Goal: Communication & Community: Answer question/provide support

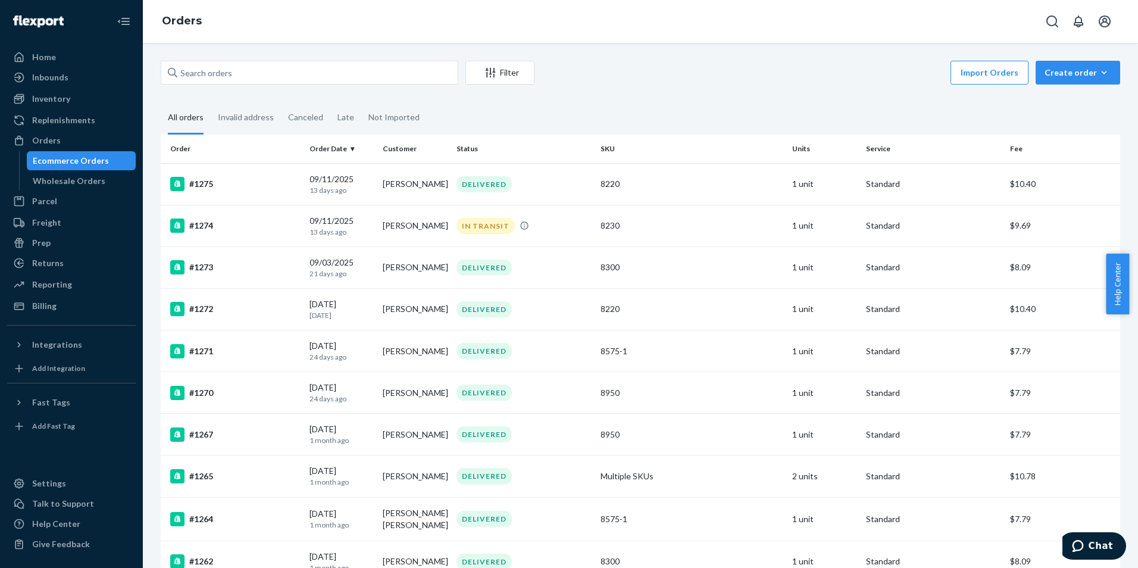
click at [707, 18] on div "Orders" at bounding box center [640, 21] width 995 height 43
click at [65, 133] on div "Orders" at bounding box center [71, 140] width 126 height 17
click at [43, 134] on div "Orders" at bounding box center [46, 140] width 29 height 12
click at [333, 177] on div "09/24/2025 Today" at bounding box center [341, 184] width 64 height 22
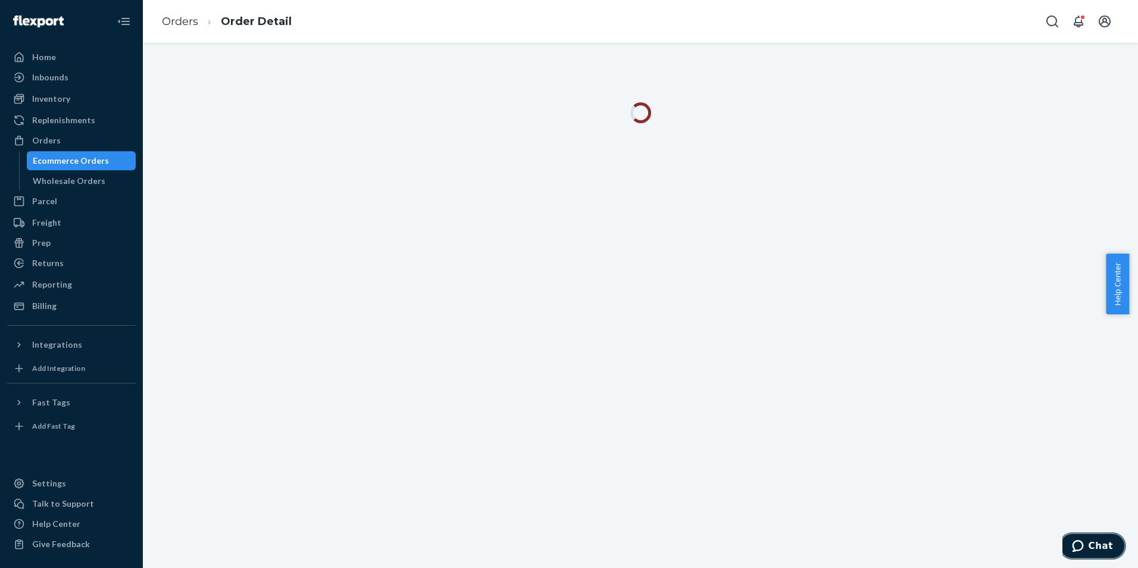
click at [1092, 545] on span "Chat" at bounding box center [1100, 545] width 24 height 11
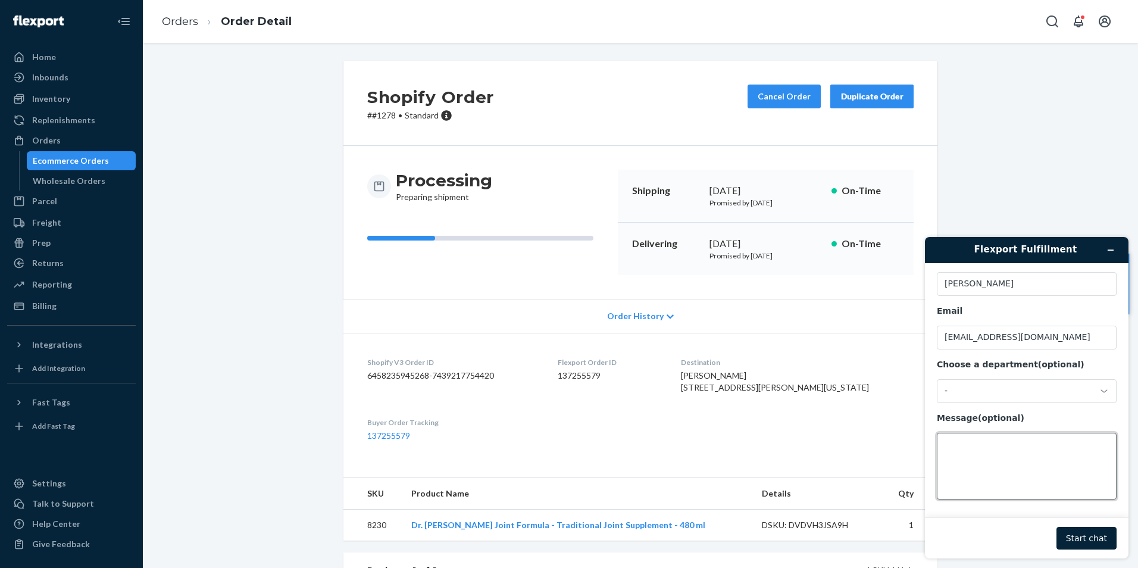
click at [1003, 463] on textarea "Message (optional)" at bounding box center [1026, 466] width 180 height 67
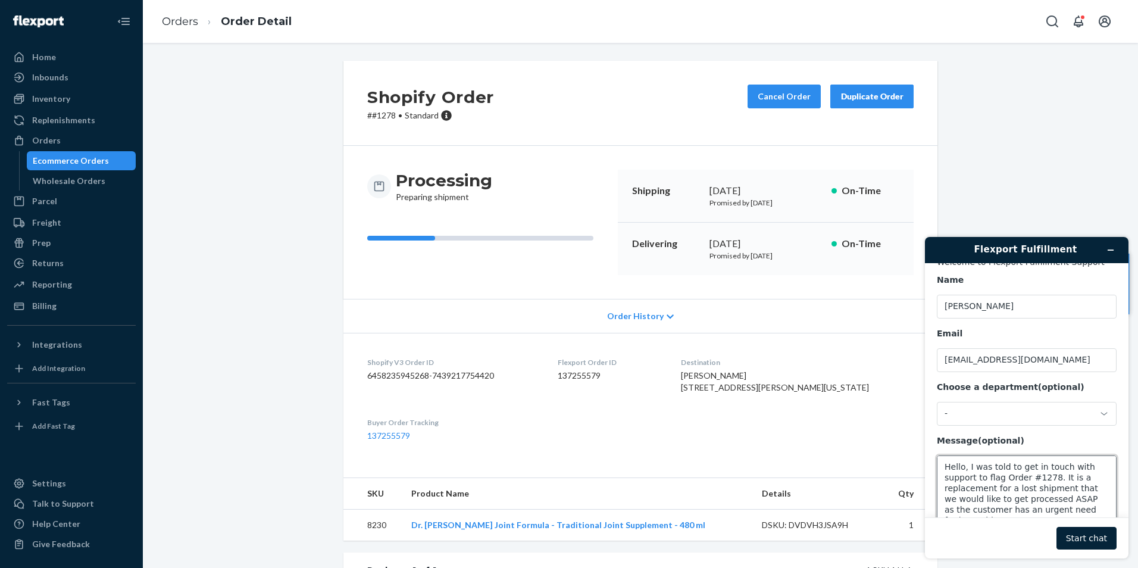
scroll to position [21, 0]
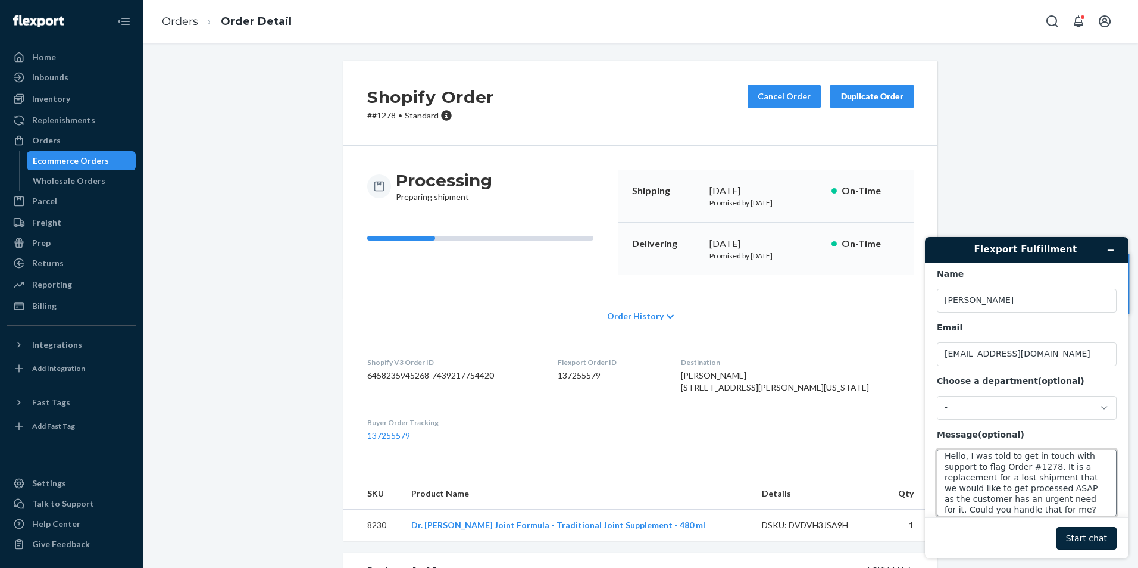
type textarea "Hello, I was told to get in touch with support to flag Order #1278. It is a rep…"
click at [1082, 531] on button "Start chat" at bounding box center [1086, 538] width 60 height 23
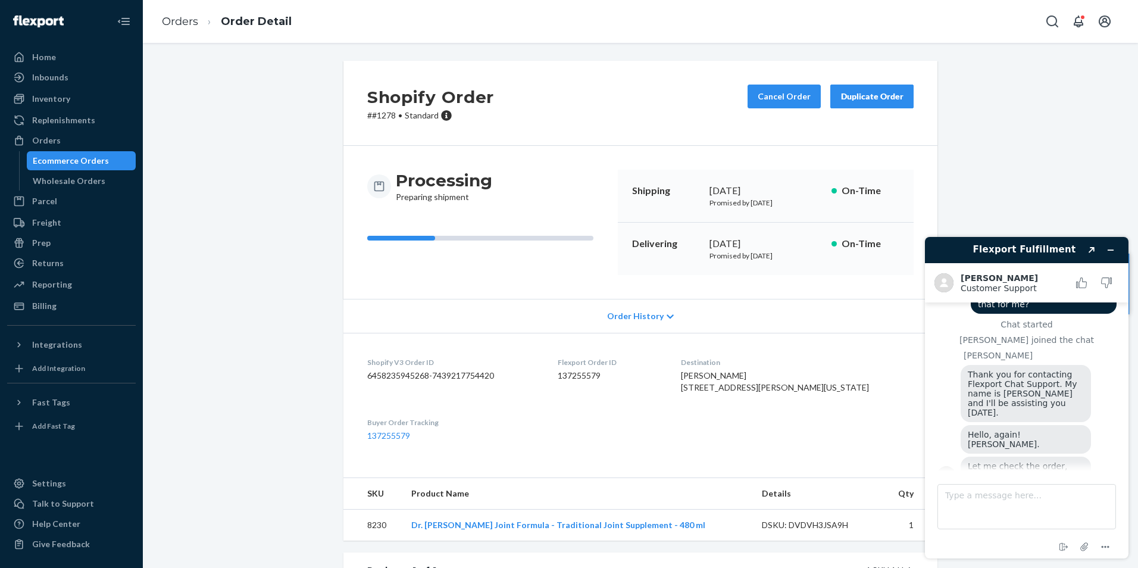
scroll to position [81, 0]
click at [976, 499] on textarea "Type a message here..." at bounding box center [1026, 506] width 178 height 45
type textarea "Oh hello again Kath, thank you!"
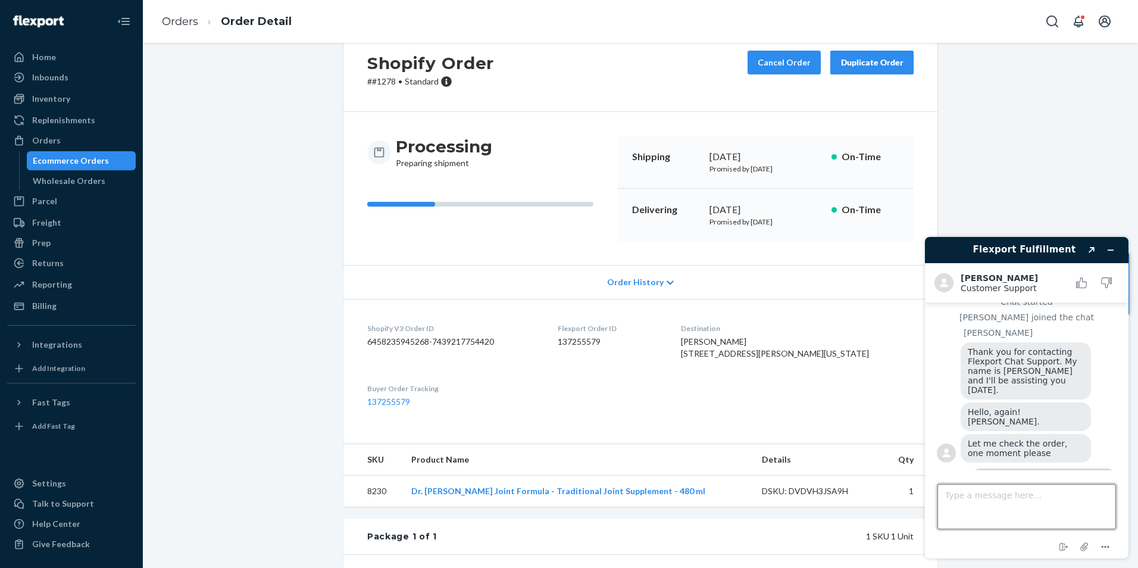
scroll to position [0, 0]
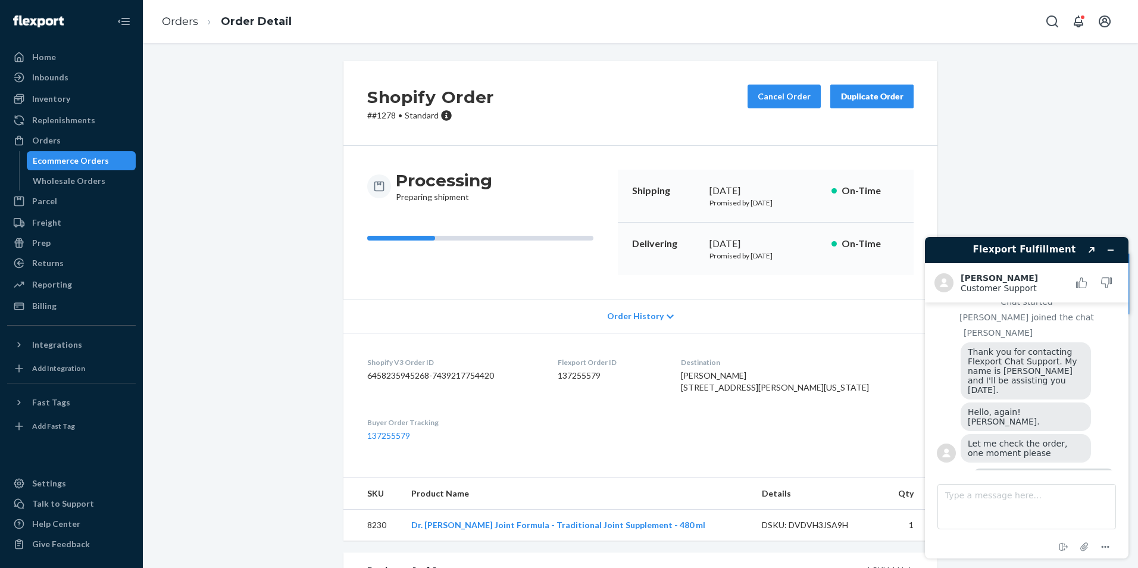
click at [977, 126] on div "Shopify Order # #1278 • Standard Cancel Order Duplicate Order Processing Prepar…" at bounding box center [640, 416] width 977 height 710
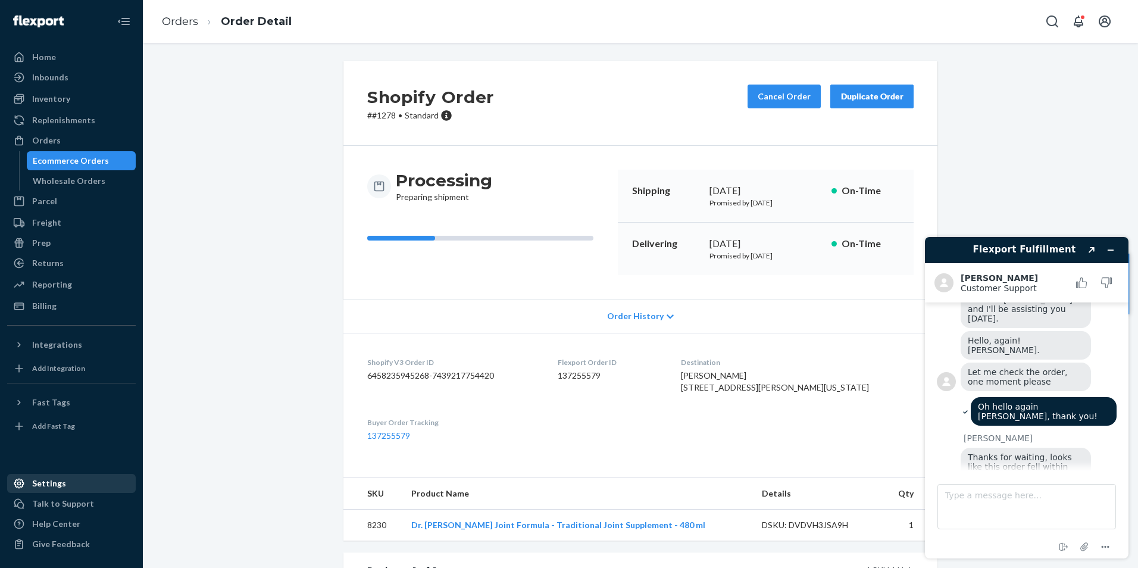
scroll to position [248, 0]
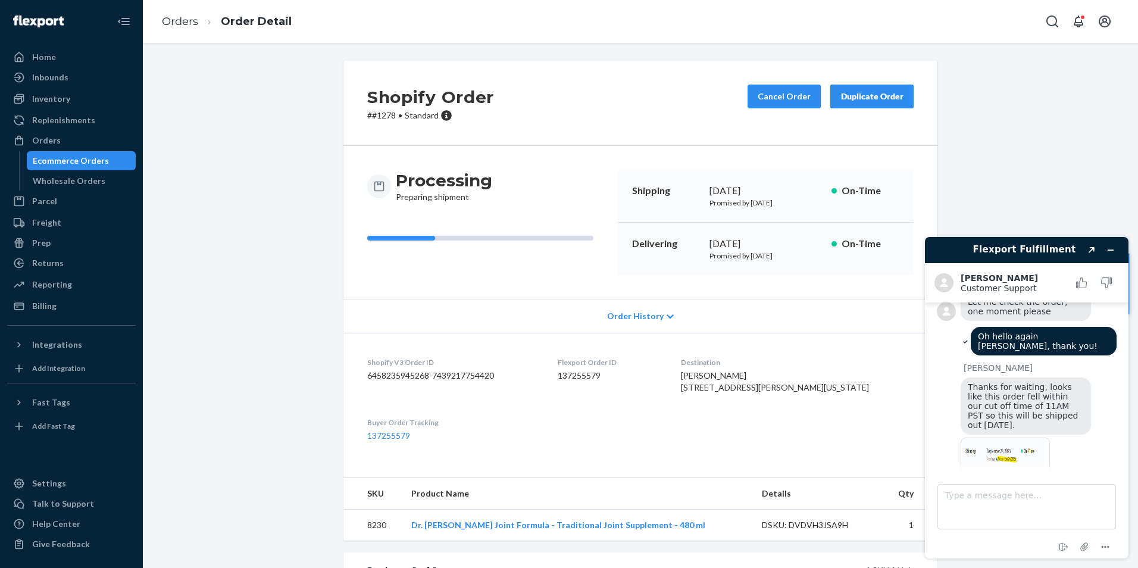
click at [991, 437] on img at bounding box center [1004, 470] width 89 height 67
click at [1007, 519] on textarea "Type a message here..." at bounding box center [1026, 506] width 178 height 45
type textarea "Perfect, thank you!"
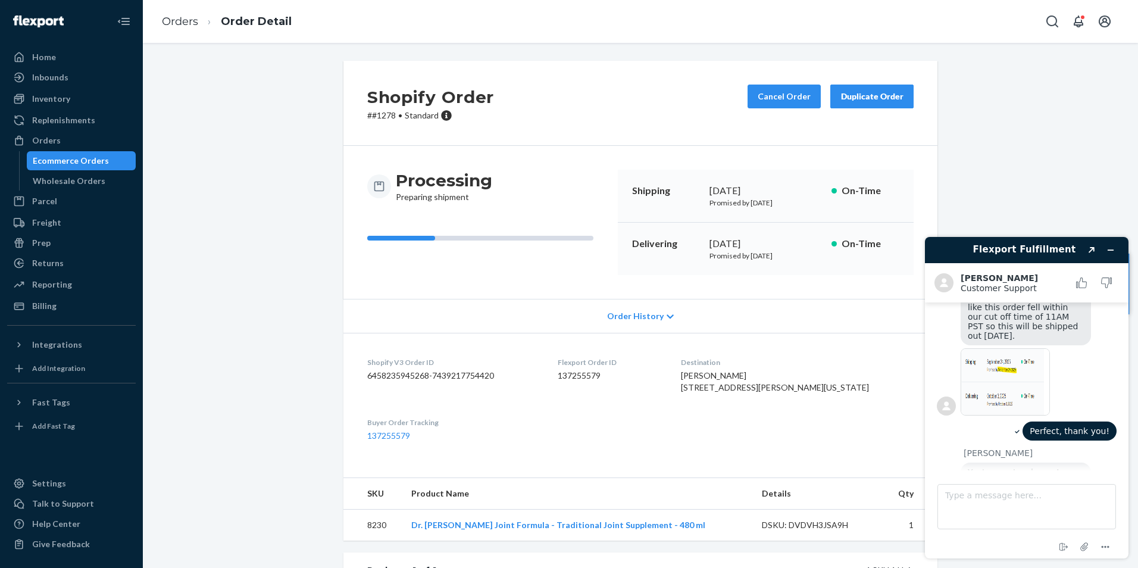
scroll to position [334, 0]
click at [973, 496] on textarea "Type a message here..." at bounding box center [1026, 506] width 178 height 45
type textarea "That is all for today, thank you."
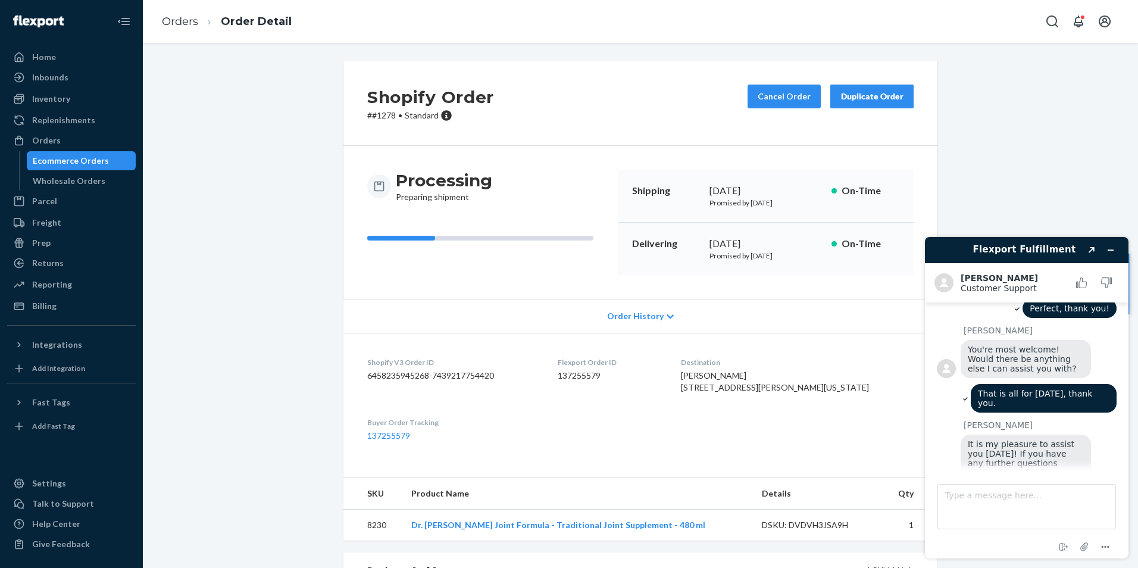
scroll to position [518, 0]
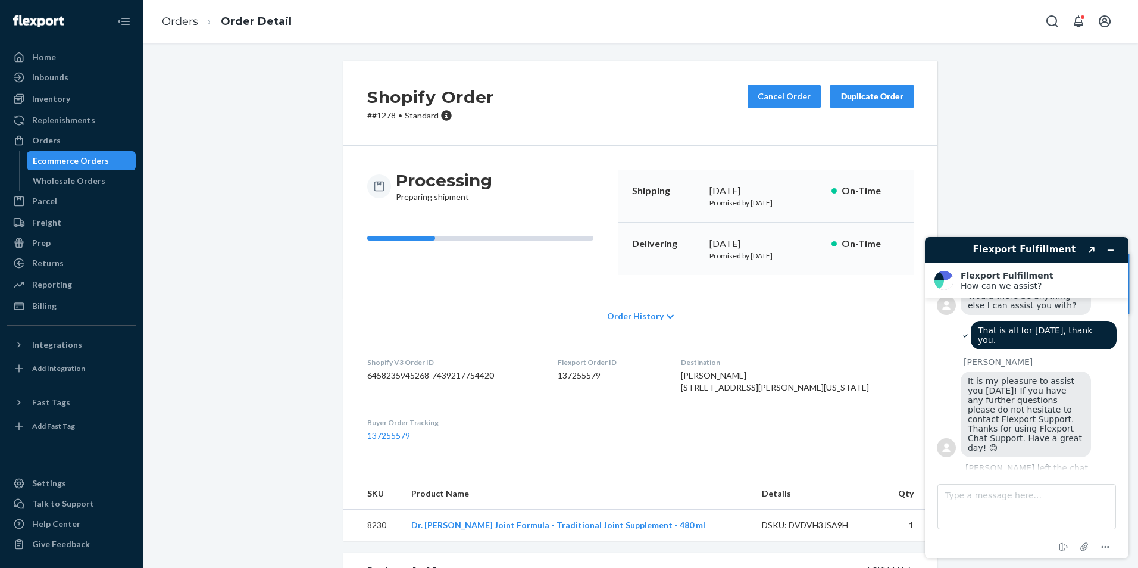
click at [1004, 478] on button "Rate this chat" at bounding box center [1026, 489] width 77 height 23
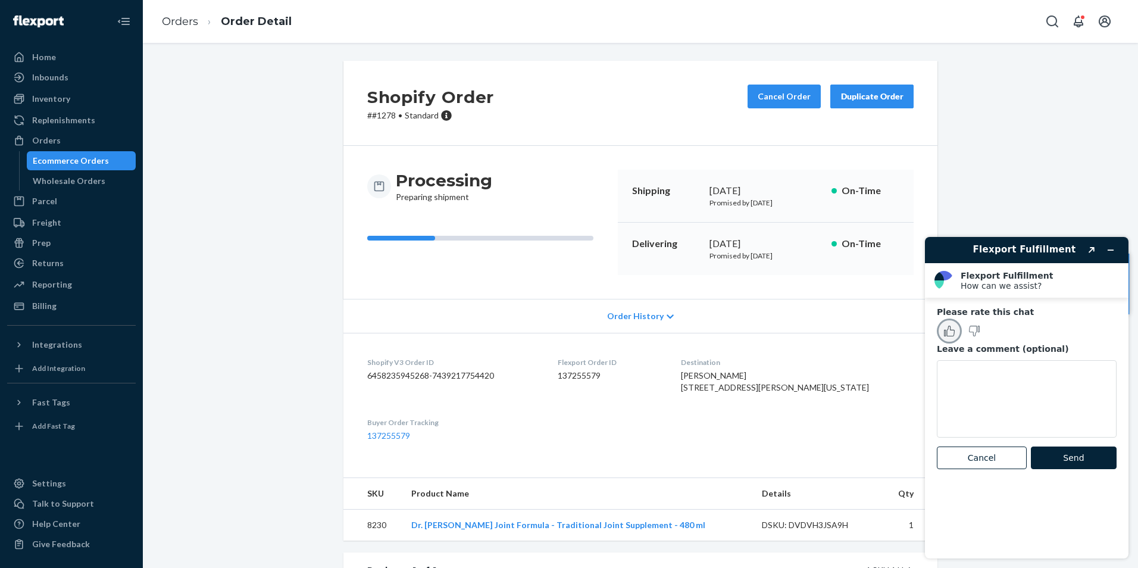
click at [953, 328] on icon "Rate this chat as good" at bounding box center [949, 330] width 11 height 11
click at [1076, 453] on button "Send" at bounding box center [1073, 457] width 86 height 23
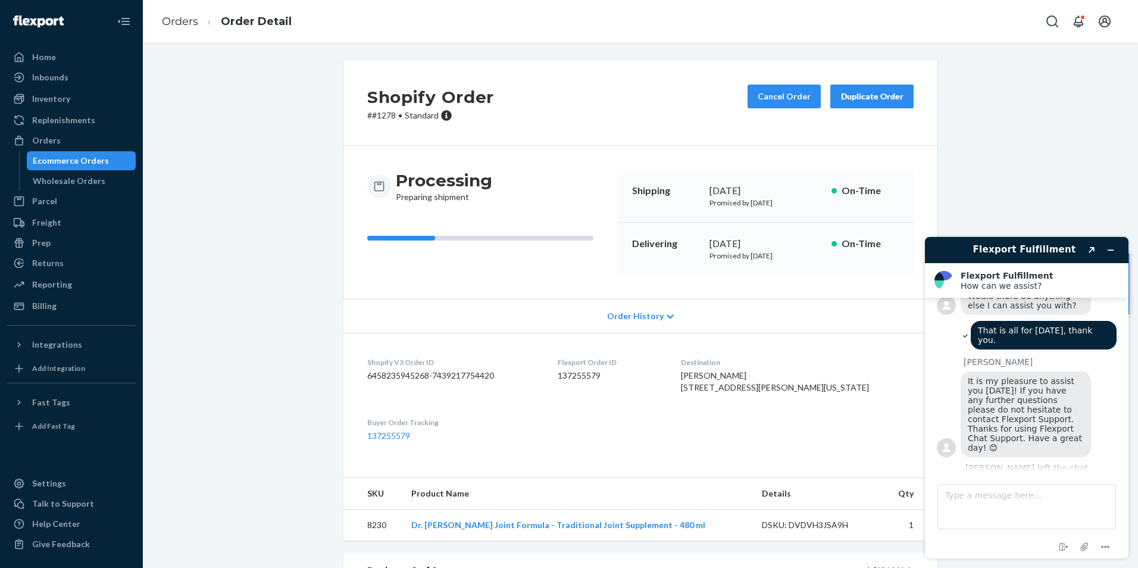
scroll to position [489, 0]
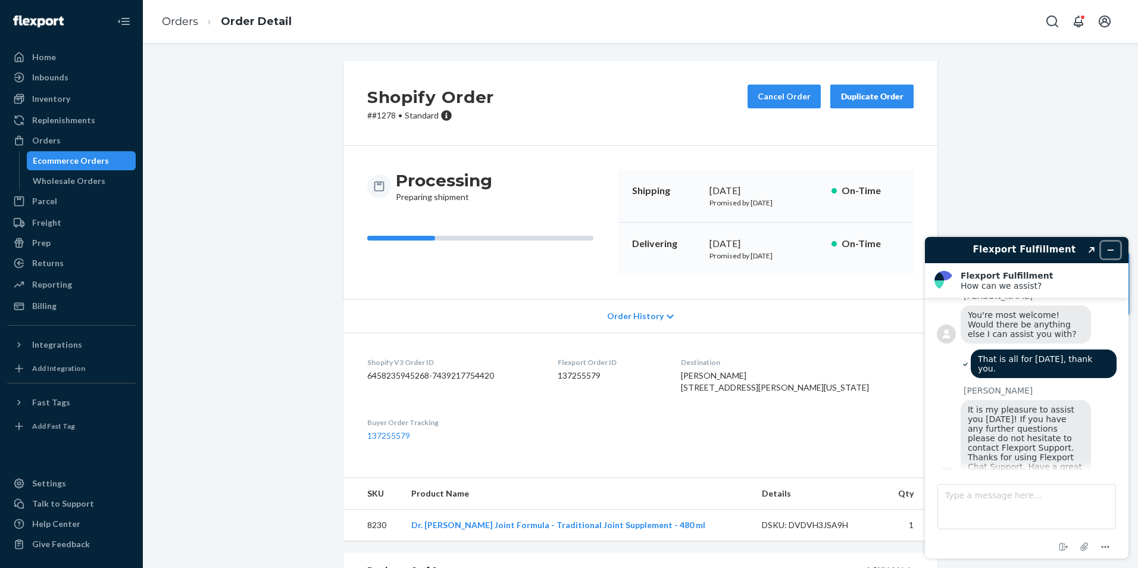
click at [1111, 249] on icon "Minimize widget" at bounding box center [1110, 250] width 8 height 8
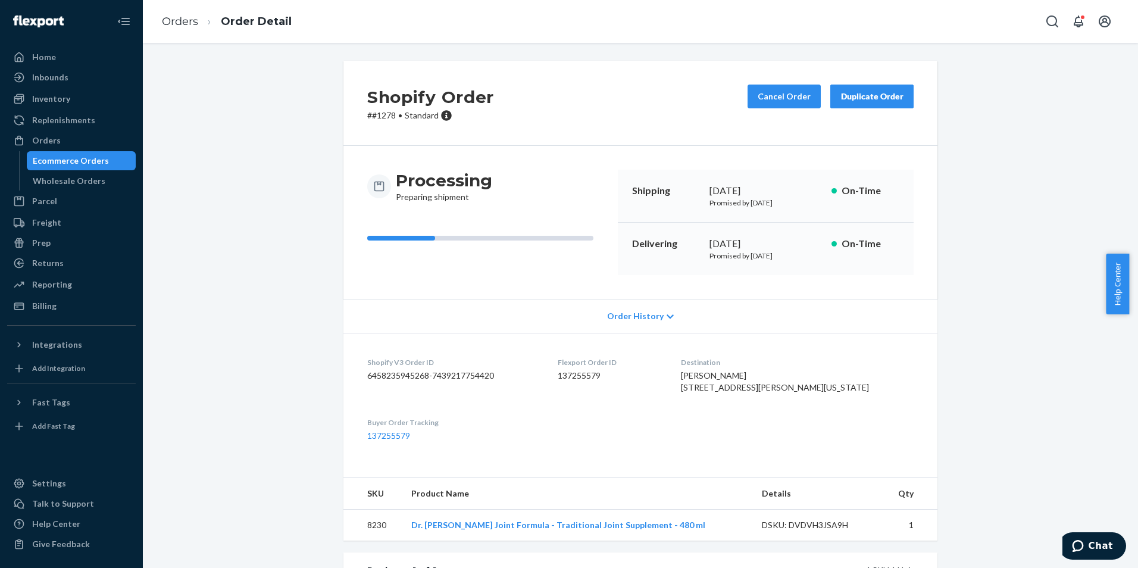
click at [990, 143] on div "Shopify Order # #1278 • Standard Cancel Order Duplicate Order Processing Prepar…" at bounding box center [640, 416] width 977 height 710
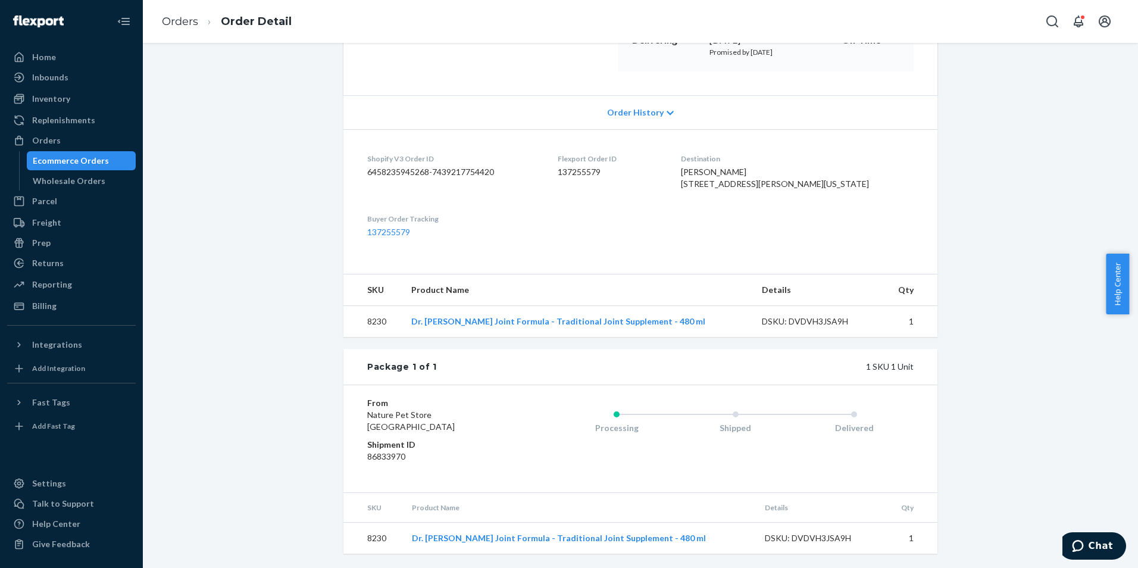
scroll to position [0, 0]
